Goal: Information Seeking & Learning: Learn about a topic

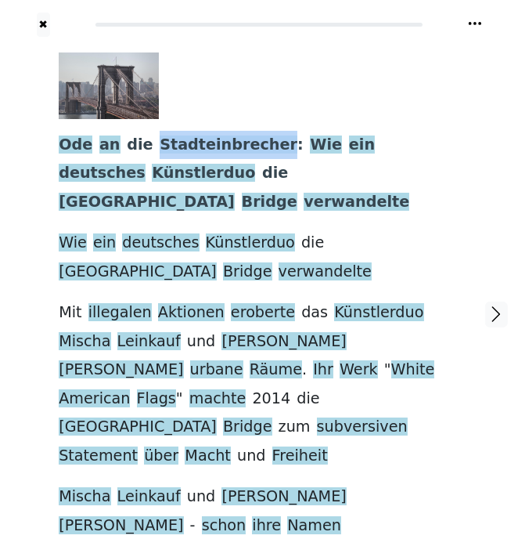
click at [257, 69] on div at bounding box center [253, 85] width 389 height 67
click at [475, 14] on button at bounding box center [475, 23] width 16 height 19
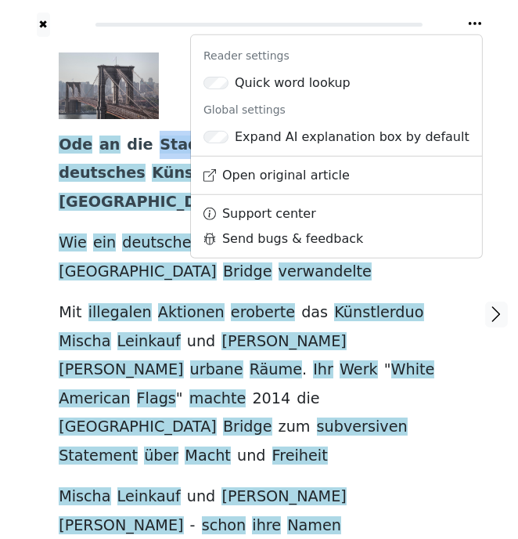
click at [494, 197] on div at bounding box center [496, 314] width 43 height 554
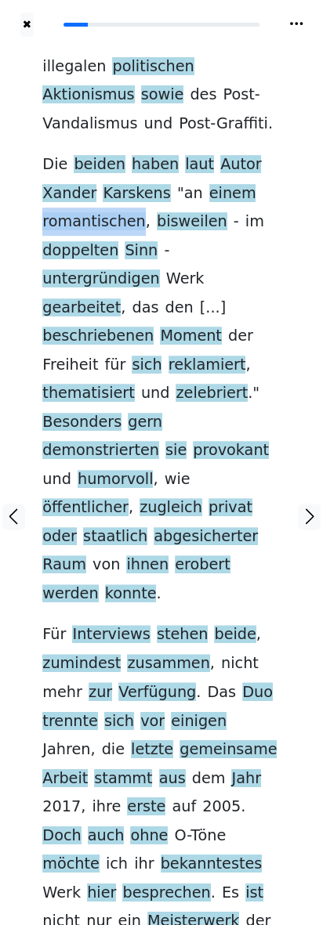
click at [272, 303] on div "illegalen politischen Aktionismus sowie des Post-Vandalismus und Post-Graffiti …" at bounding box center [160, 507] width 237 height 910
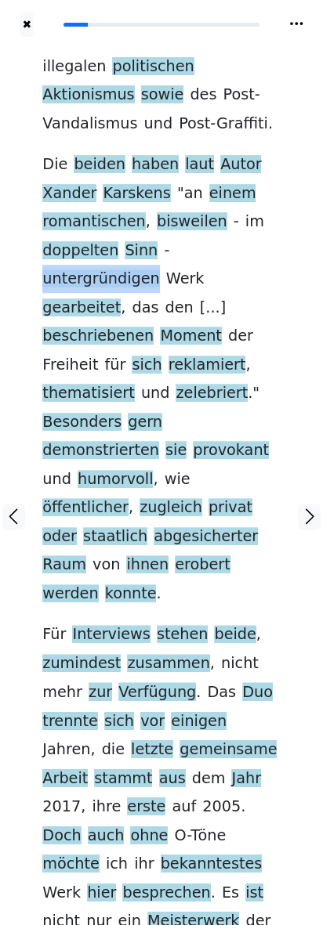
click at [287, 334] on div "illegalen politischen Aktionismus sowie des Post-Vandalismus und Post-Graffiti …" at bounding box center [161, 516] width 269 height 958
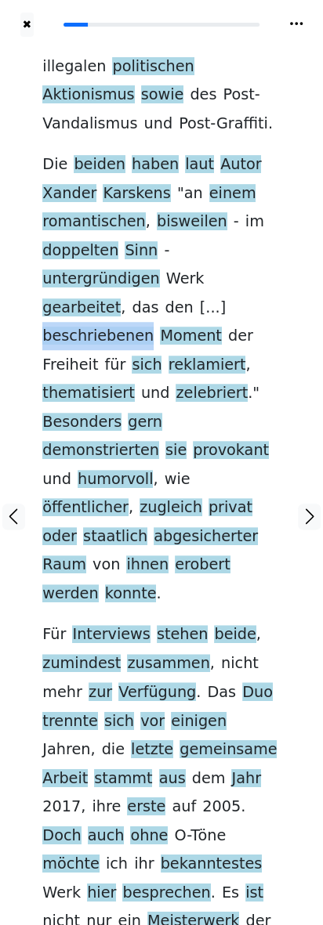
click at [287, 319] on div "illegalen politischen Aktionismus sowie des Post-Vandalismus und Post-Graffiti …" at bounding box center [161, 516] width 269 height 958
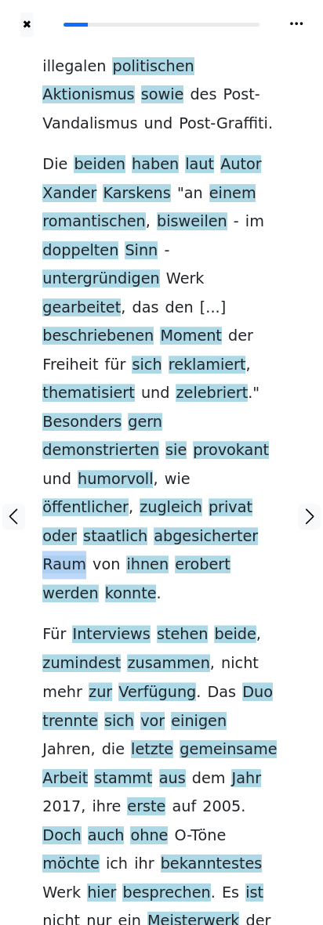
click at [293, 512] on div "illegalen politischen Aktionismus sowie des Post-Vandalismus und Post-Graffiti …" at bounding box center [161, 516] width 269 height 958
click at [18, 507] on icon "button" at bounding box center [13, 516] width 19 height 19
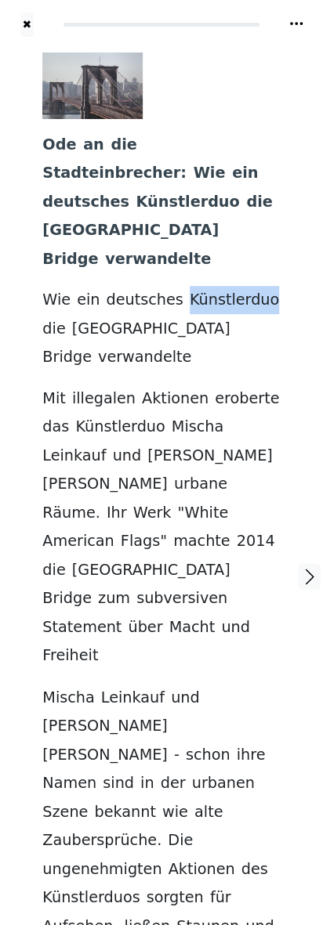
click at [276, 363] on div "Ode an die Stadteinbrecher : Wie ein [DEMOGRAPHIC_DATA] Künstlerduo die [GEOGRA…" at bounding box center [160, 567] width 237 height 1030
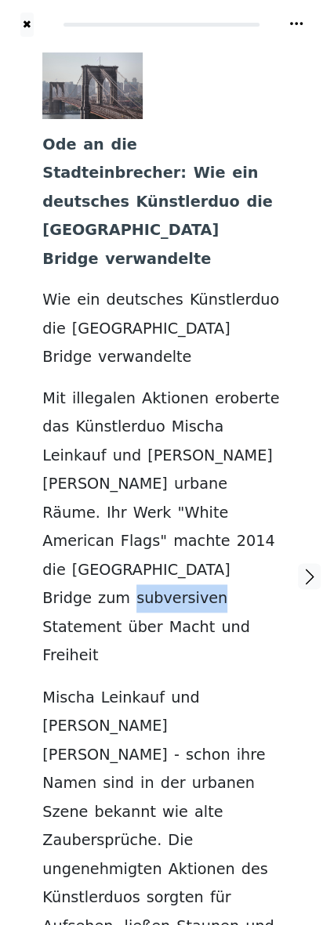
click at [278, 486] on div "Ode an die Stadteinbrecher : Wie ein [DEMOGRAPHIC_DATA] Künstlerduo die [GEOGRA…" at bounding box center [160, 567] width 237 height 1030
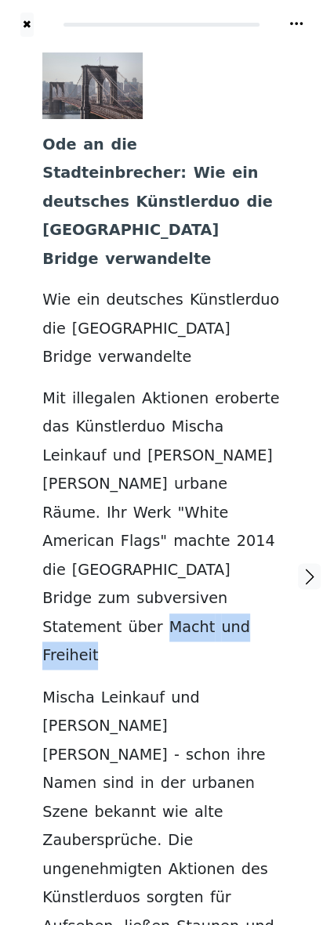
click at [270, 538] on div "Ode an die Stadteinbrecher : Wie ein [DEMOGRAPHIC_DATA] Künstlerduo die [GEOGRA…" at bounding box center [160, 567] width 237 height 1030
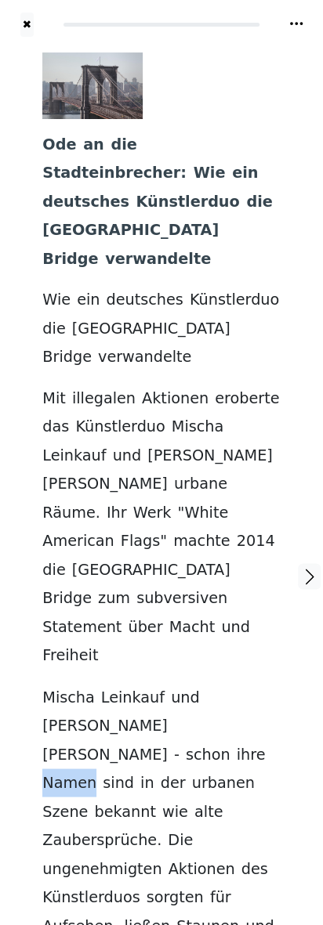
click at [269, 538] on div "Ode an die Stadteinbrecher : Wie ein [DEMOGRAPHIC_DATA] Künstlerduo die [GEOGRA…" at bounding box center [160, 567] width 237 height 1030
click at [134, 538] on span "sind" at bounding box center [118, 783] width 31 height 20
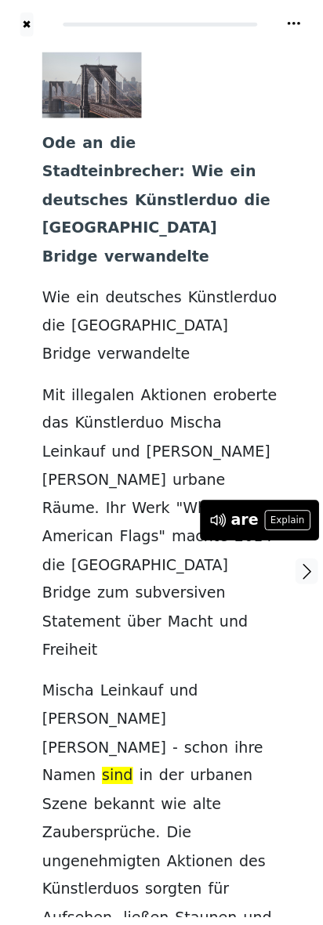
click at [267, 538] on div "Ode an die Stadteinbrecher : Wie ein [DEMOGRAPHIC_DATA] Künstlerduo die [GEOGRA…" at bounding box center [160, 567] width 237 height 1030
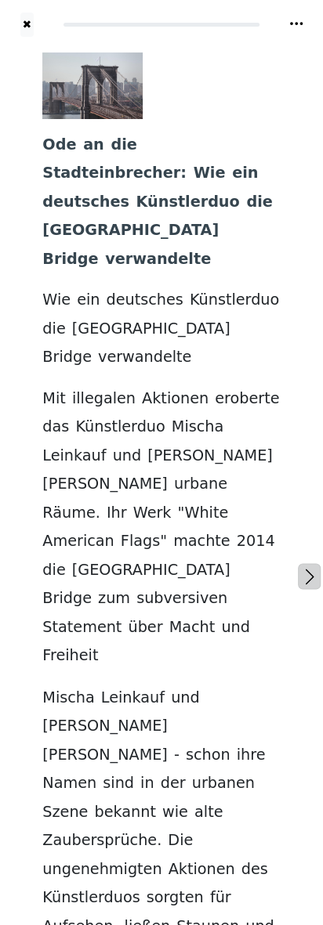
click at [305, 538] on icon "button" at bounding box center [309, 576] width 19 height 19
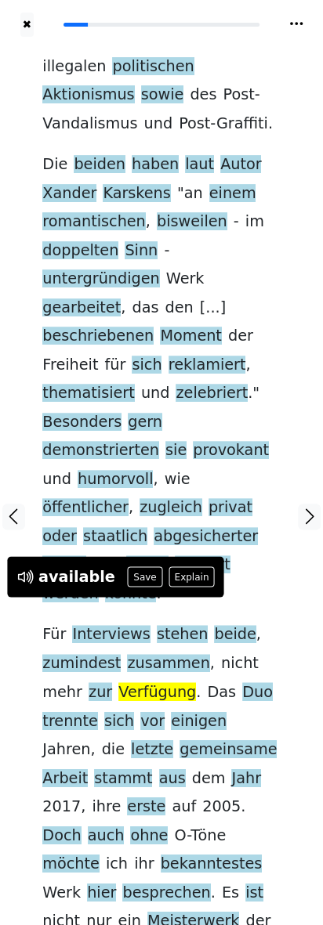
click at [301, 521] on div at bounding box center [309, 516] width 27 height 958
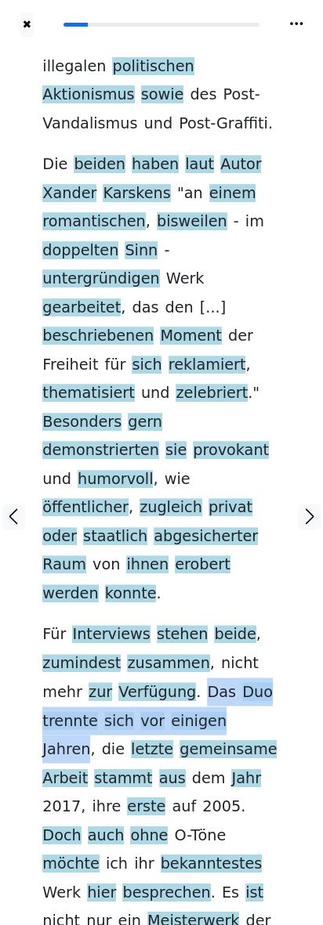
click at [283, 538] on div "illegalen politischen Aktionismus sowie des Post-Vandalismus und Post-Graffiti …" at bounding box center [161, 516] width 269 height 958
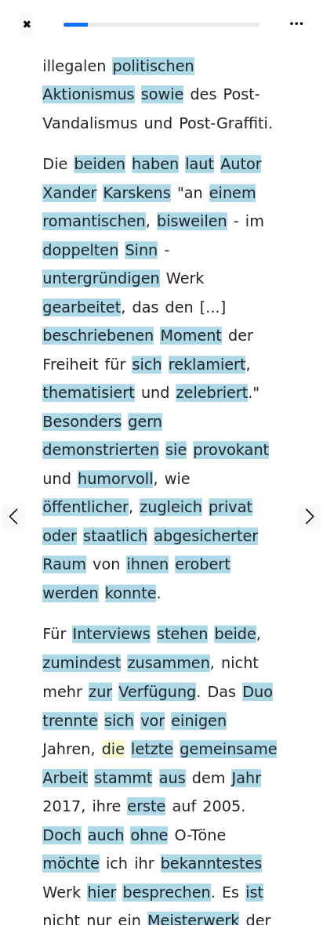
click at [124, 538] on span "die" at bounding box center [113, 749] width 23 height 20
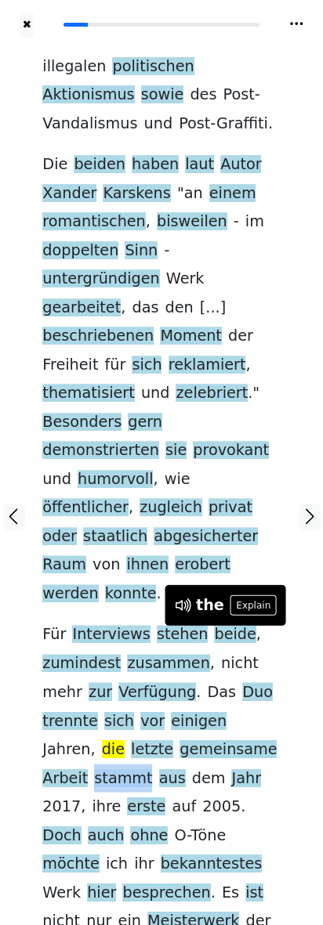
click at [301, 538] on div at bounding box center [309, 516] width 27 height 958
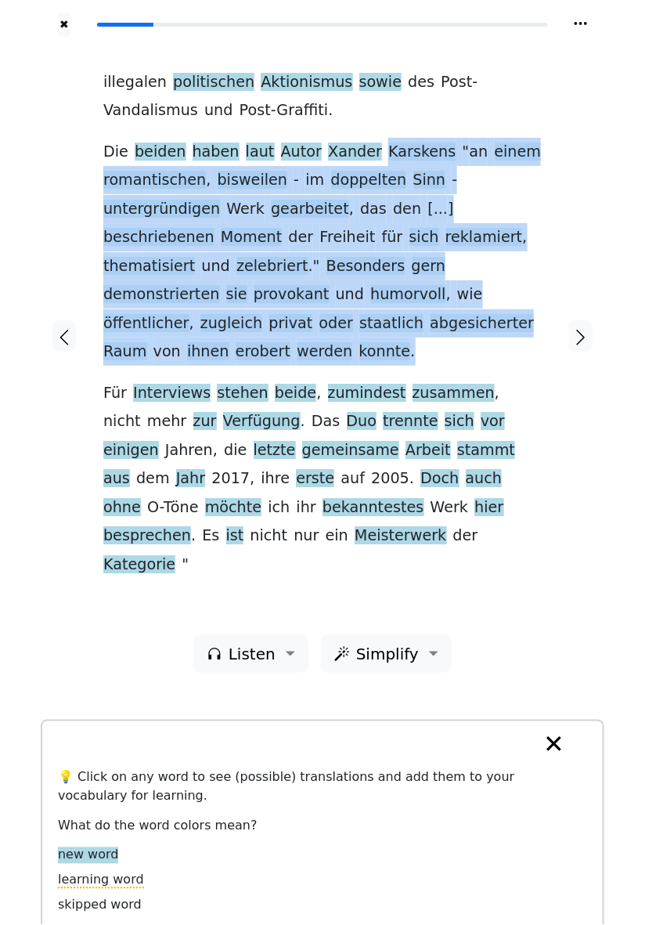
click at [517, 495] on div at bounding box center [580, 336] width 47 height 598
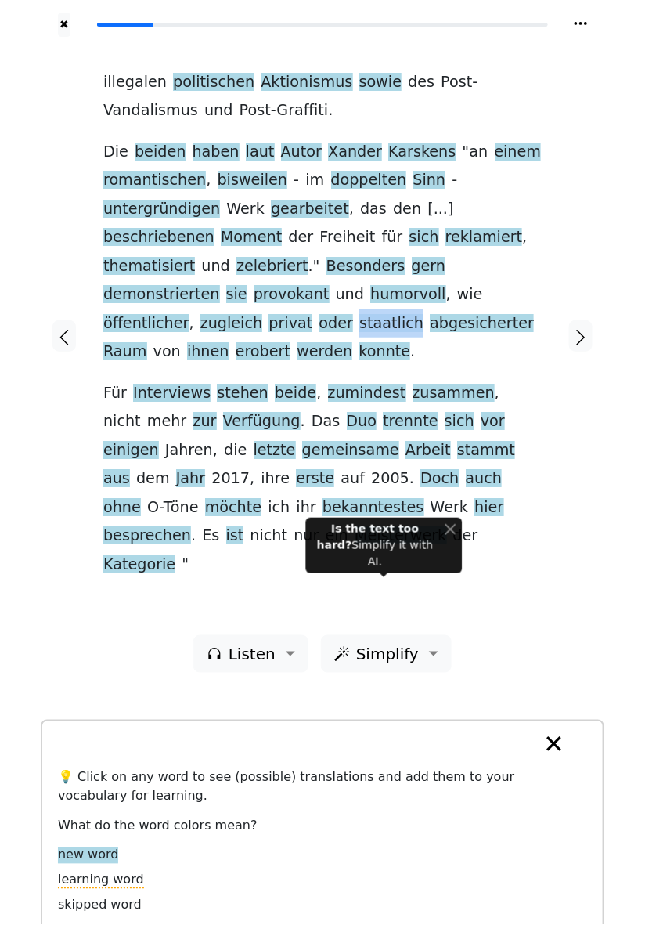
click at [517, 447] on div at bounding box center [580, 336] width 47 height 598
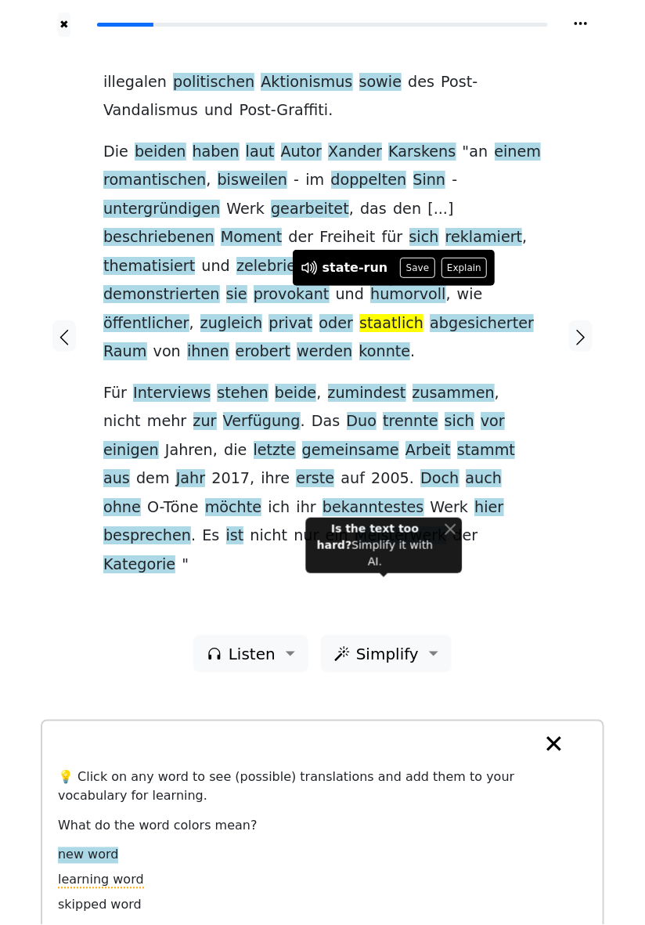
click at [517, 515] on div at bounding box center [580, 336] width 47 height 598
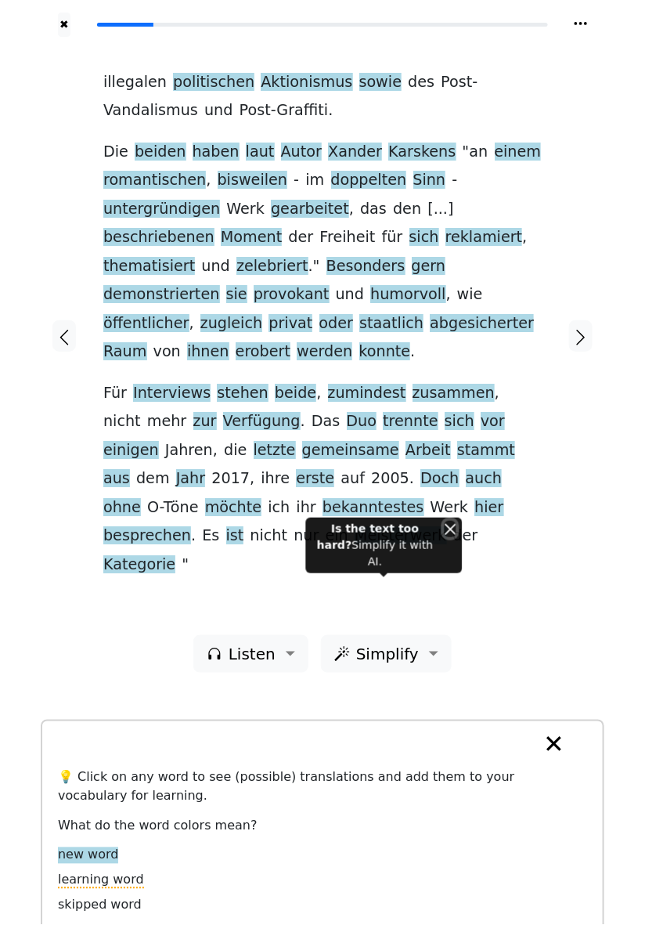
click at [455, 537] on button "Close" at bounding box center [451, 529] width 12 height 16
